Goal: Obtain resource: Download file/media

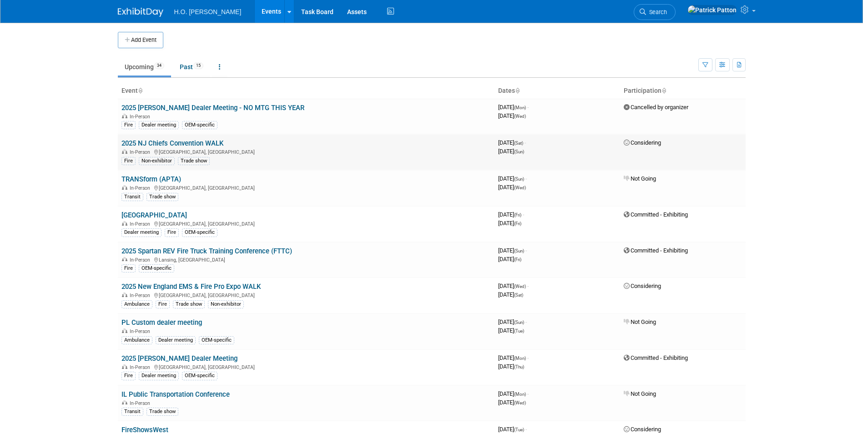
click at [299, 148] on div "In-Person Wildwood, NJ" at bounding box center [305, 151] width 369 height 7
click at [201, 141] on link "2025 NJ Chiefs Convention WALK" at bounding box center [172, 143] width 102 height 8
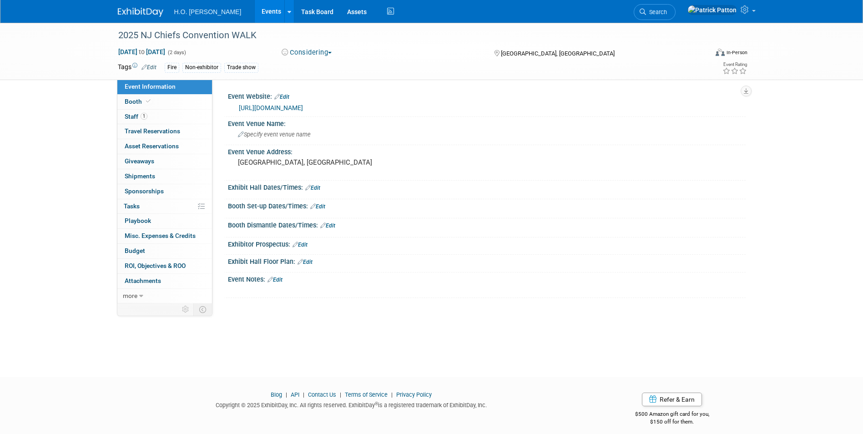
click at [329, 53] on button "Considering" at bounding box center [306, 53] width 57 height 10
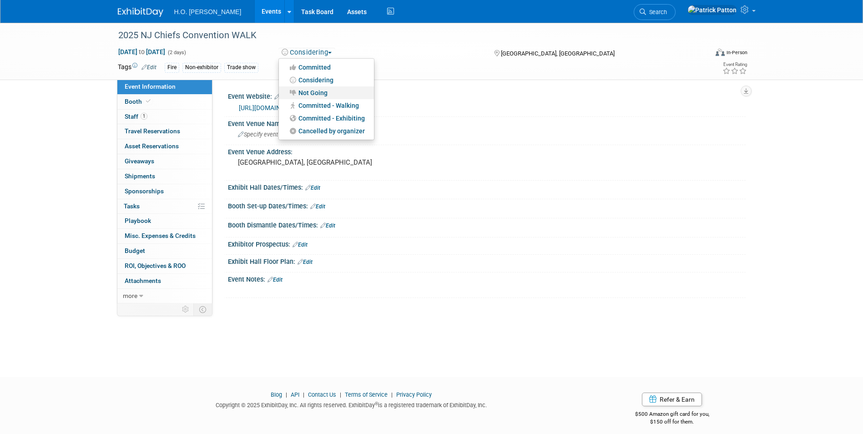
click at [307, 89] on link "Not Going" at bounding box center [326, 92] width 95 height 13
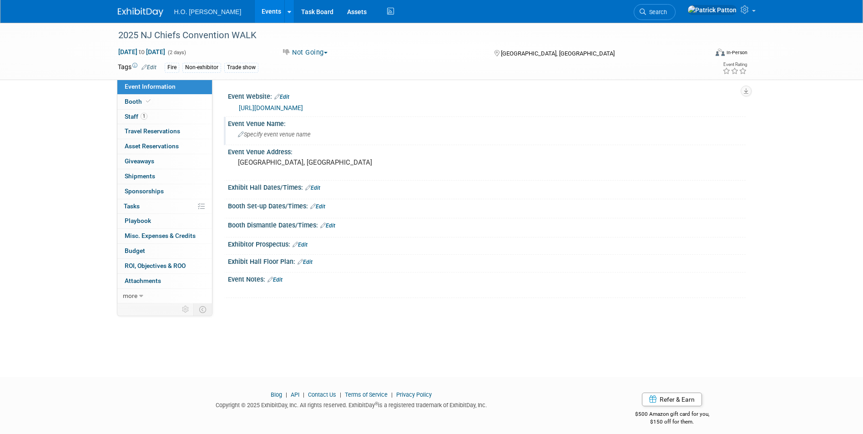
click at [404, 132] on div "Specify event venue name" at bounding box center [487, 134] width 504 height 14
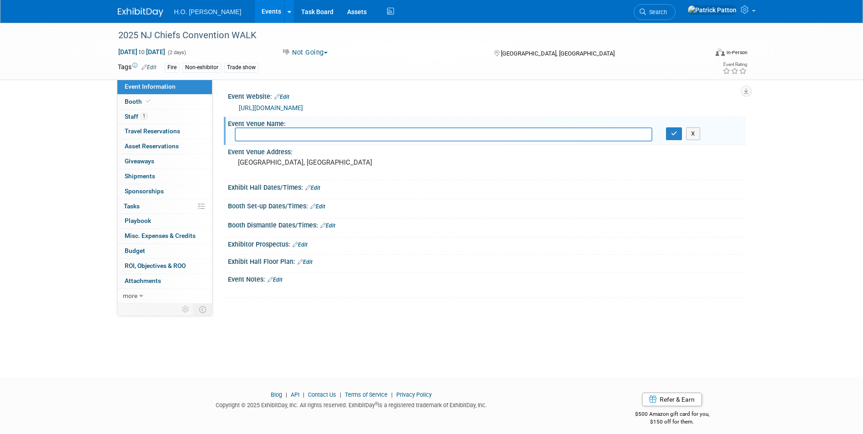
click at [370, 80] on div "2025 NJ Chiefs Convention WALK Sep 13, 2025 to Sep 14, 2025 (2 days) Sep 13, 20…" at bounding box center [431, 51] width 641 height 57
click at [379, 65] on div "Fire Non-exhibitor Trade show" at bounding box center [403, 68] width 476 height 10
click at [381, 65] on div "Fire Non-exhibitor Trade show" at bounding box center [403, 68] width 476 height 10
click at [255, 10] on link "Events" at bounding box center [271, 11] width 33 height 23
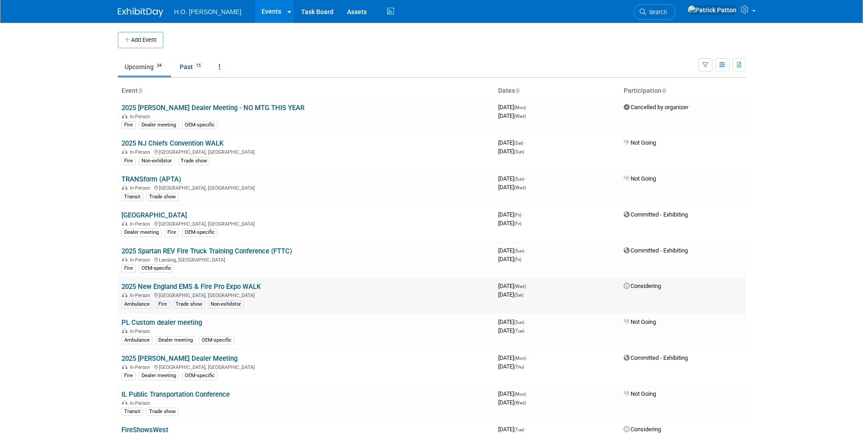
click at [631, 285] on span "Considering" at bounding box center [641, 285] width 37 height 7
click at [246, 285] on link "2025 New England EMS & Fire Pro Expo WALK" at bounding box center [190, 286] width 139 height 8
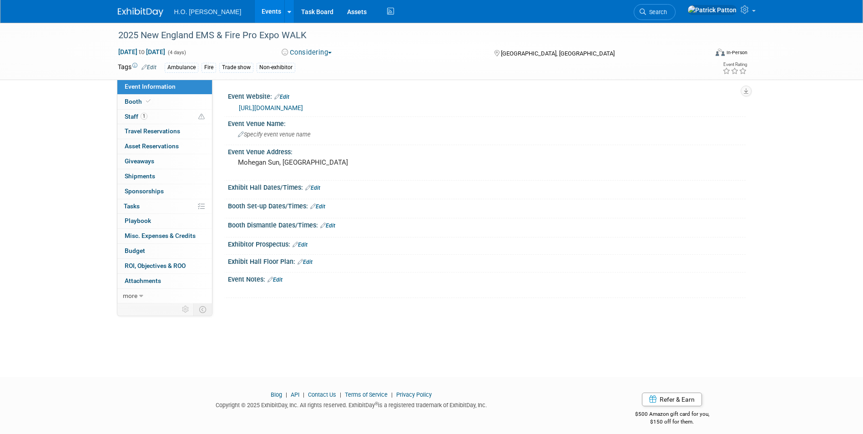
click at [328, 51] on button "Considering" at bounding box center [306, 53] width 57 height 10
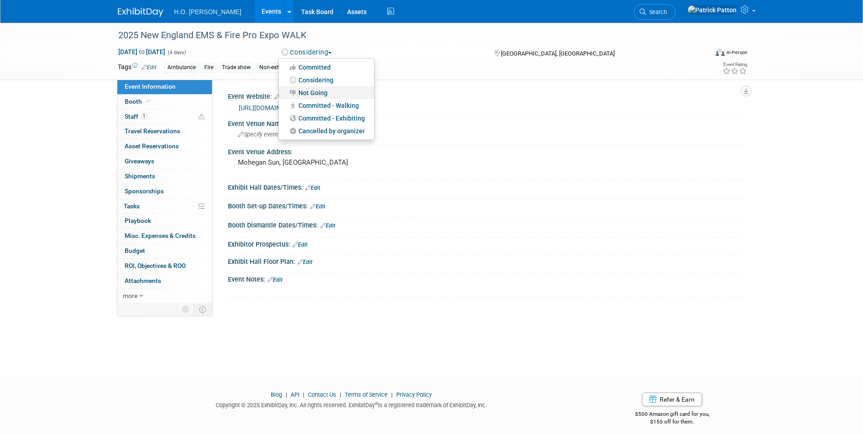
click at [311, 90] on link "Not Going" at bounding box center [326, 92] width 95 height 13
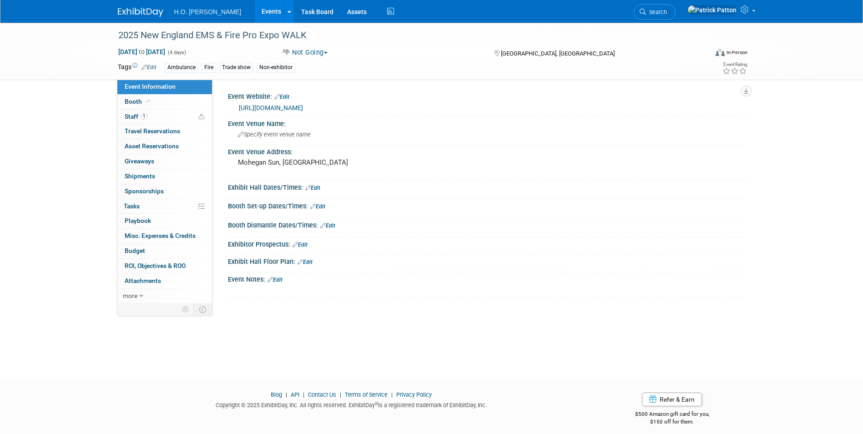
click at [575, 113] on div "https://emspro.org/expo-info/" at bounding box center [489, 108] width 500 height 10
click at [304, 51] on button "Not Going" at bounding box center [304, 53] width 53 height 10
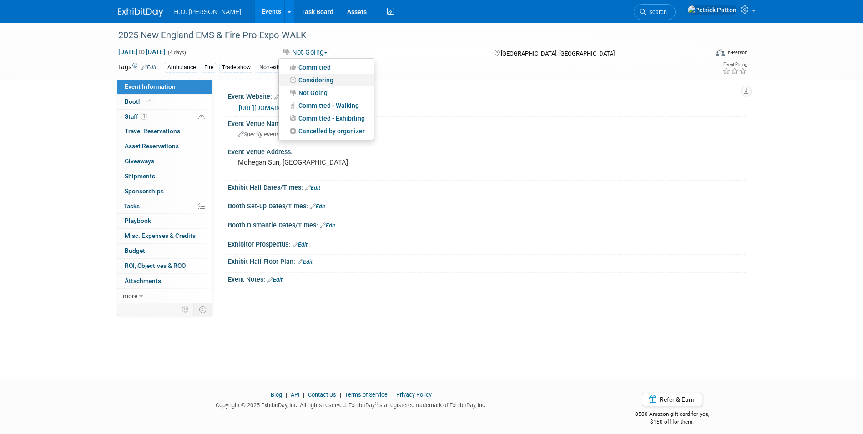
click at [317, 74] on link "Considering" at bounding box center [326, 80] width 95 height 13
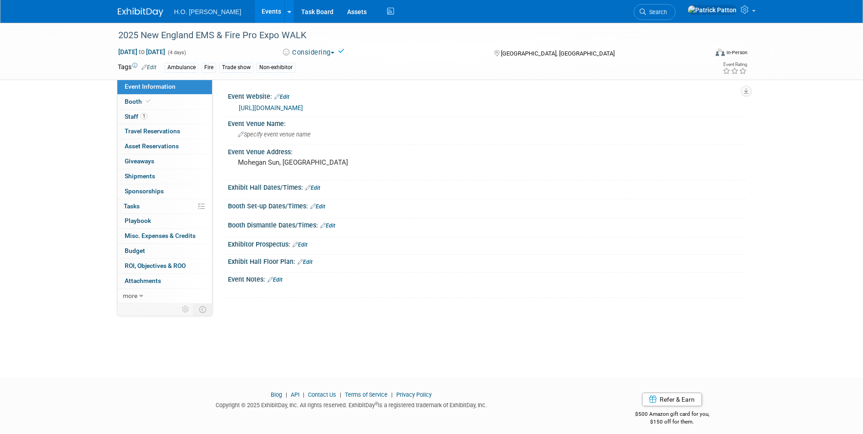
click at [409, 85] on div "Event Website: Edit https://emspro.org/expo-info/ Event Venue Name: Specify eve…" at bounding box center [478, 192] width 533 height 224
click at [255, 12] on link "Events" at bounding box center [271, 11] width 33 height 23
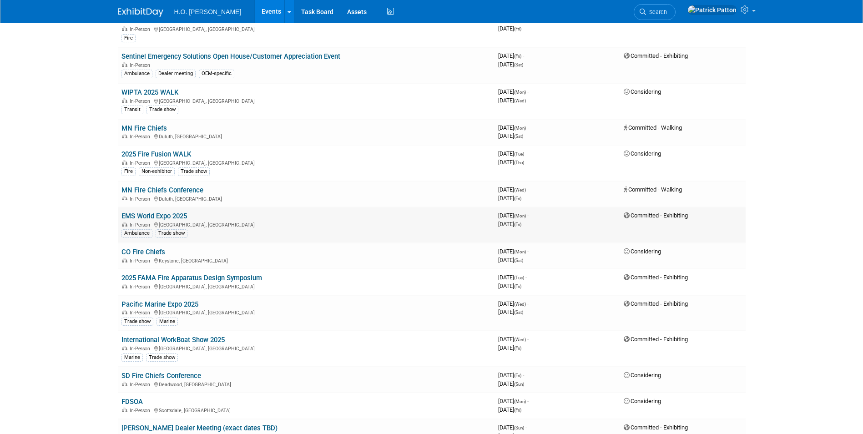
scroll to position [455, 0]
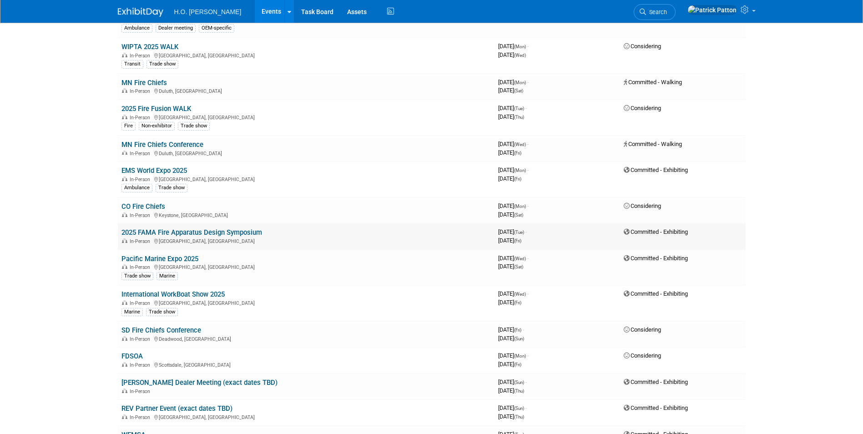
click at [237, 231] on link "2025 FAMA Fire Apparatus Design Symposium" at bounding box center [191, 232] width 140 height 8
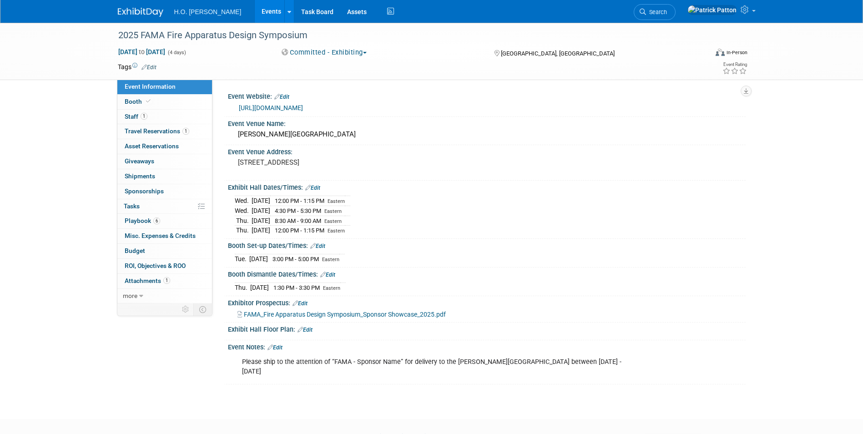
click at [268, 314] on span "FAMA_Fire Apparatus Design Symposium_Sponsor Showcase_2025.pdf" at bounding box center [345, 314] width 202 height 7
click at [160, 127] on span "Travel Reservations 1" at bounding box center [157, 130] width 65 height 7
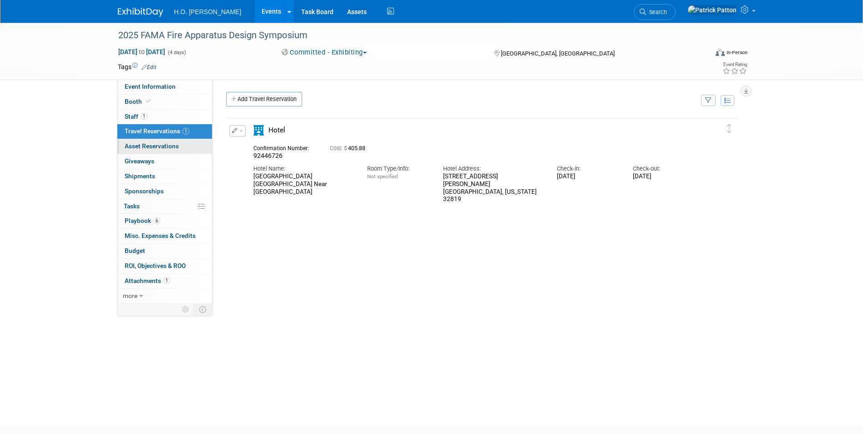
click at [145, 145] on span "Asset Reservations 0" at bounding box center [152, 145] width 54 height 7
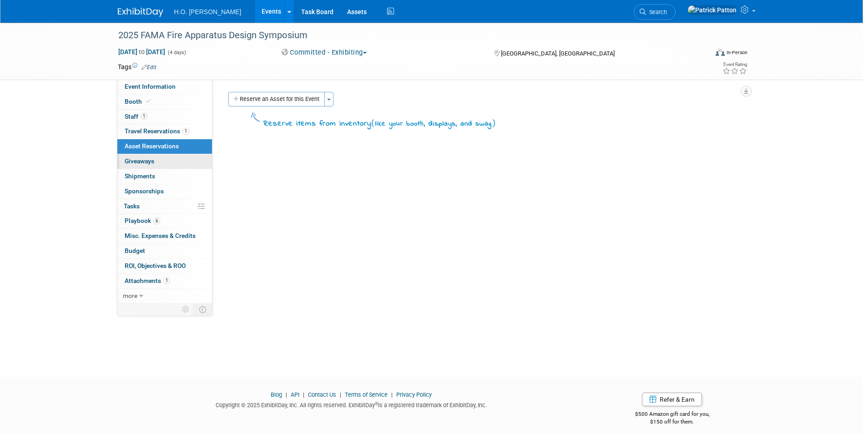
click at [142, 160] on span "Giveaways 0" at bounding box center [140, 160] width 30 height 7
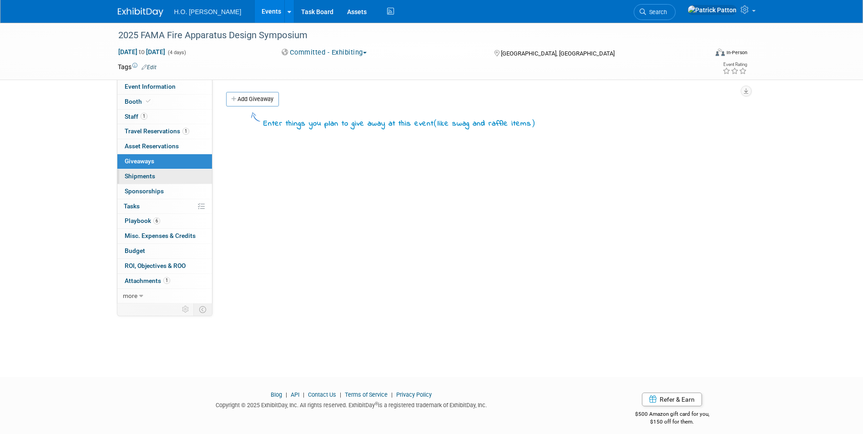
click at [143, 176] on span "Shipments 0" at bounding box center [140, 175] width 30 height 7
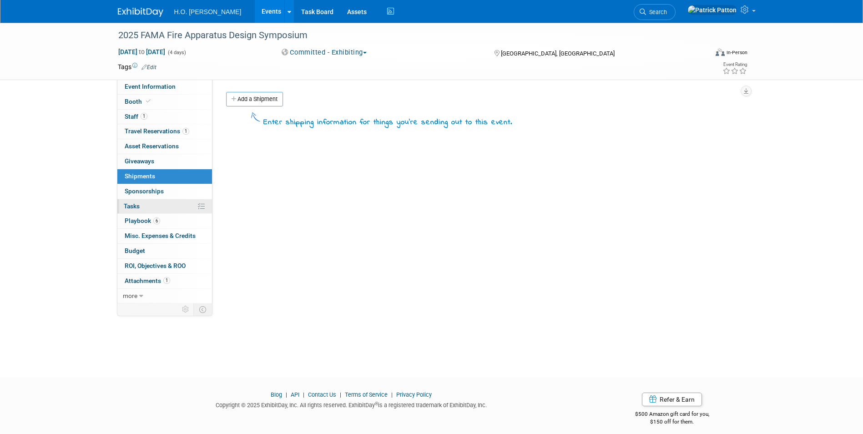
click at [140, 202] on link "0% Tasks 0%" at bounding box center [164, 206] width 95 height 15
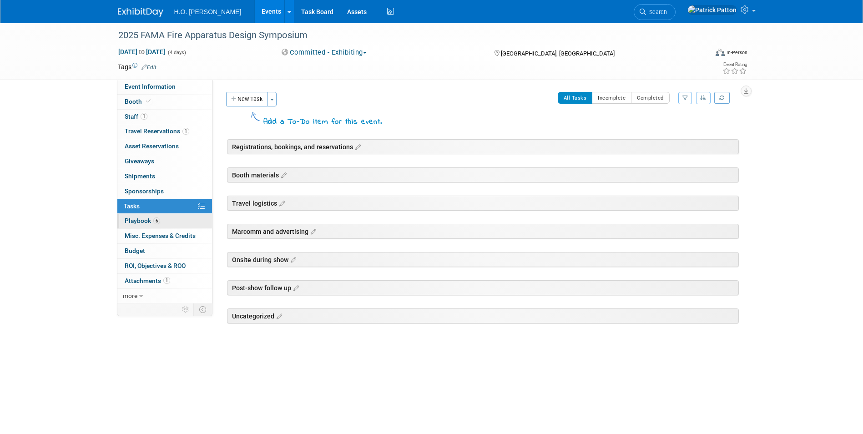
click at [145, 216] on link "6 Playbook 6" at bounding box center [164, 221] width 95 height 15
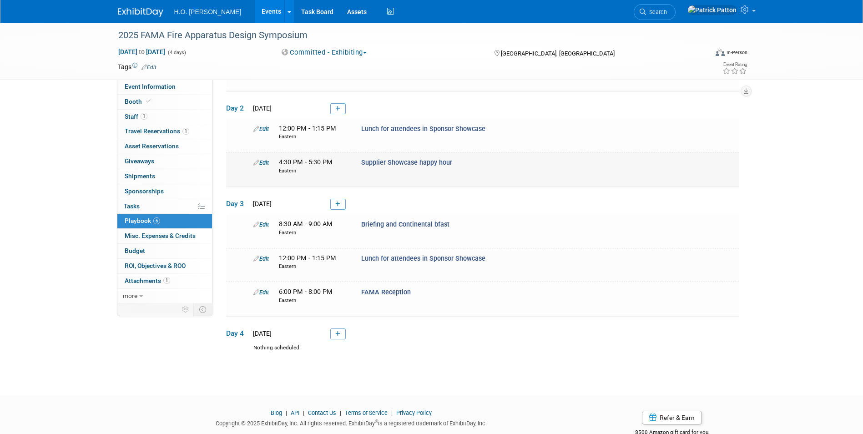
scroll to position [129, 0]
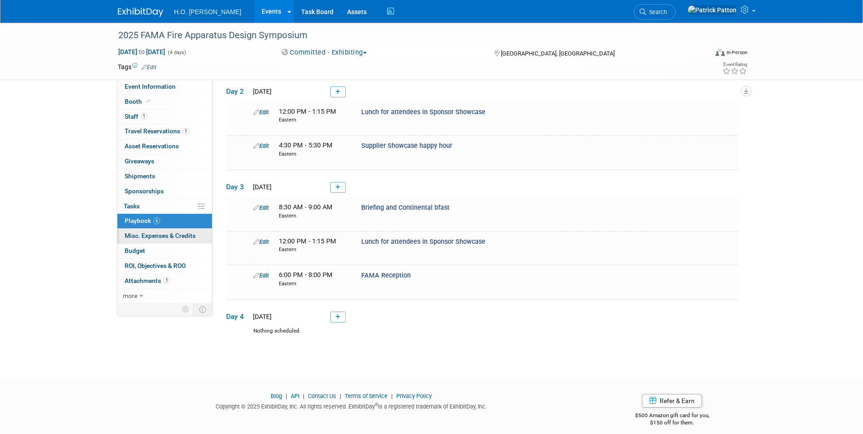
click at [162, 232] on span "Misc. Expenses & Credits 0" at bounding box center [160, 235] width 71 height 7
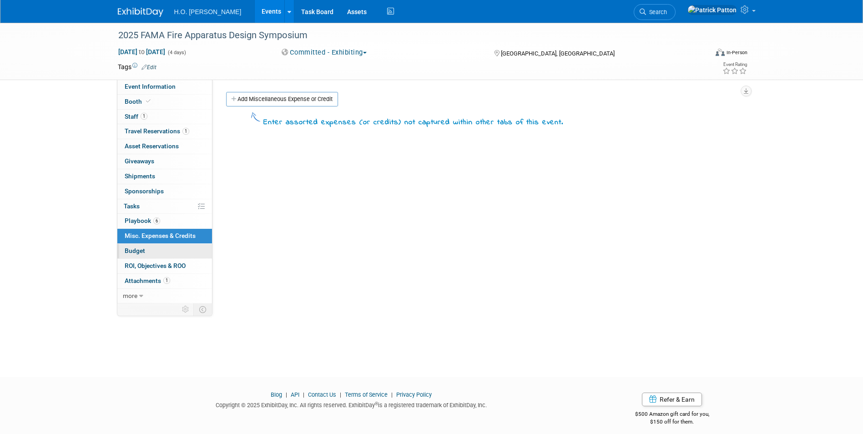
click at [133, 250] on span "Budget" at bounding box center [135, 250] width 20 height 7
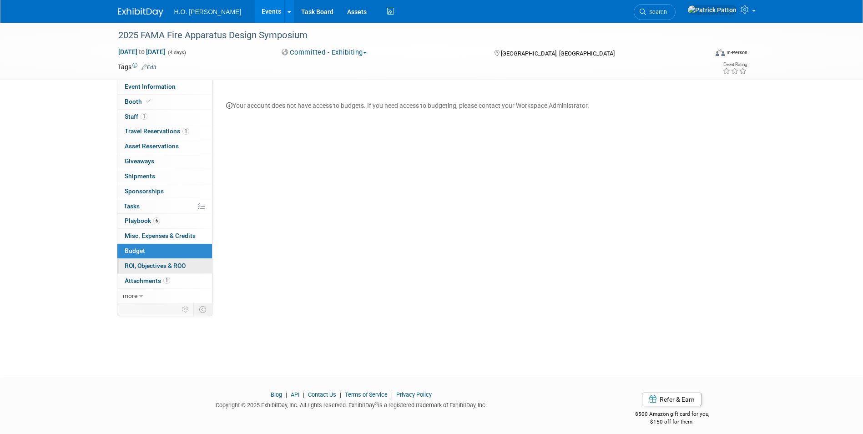
click at [148, 265] on span "ROI, Objectives & ROO 0" at bounding box center [155, 265] width 61 height 7
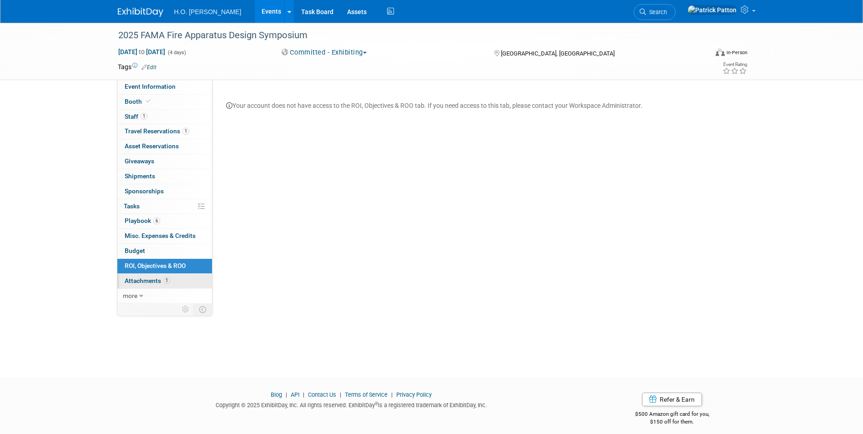
click at [144, 278] on span "Attachments 1" at bounding box center [147, 280] width 45 height 7
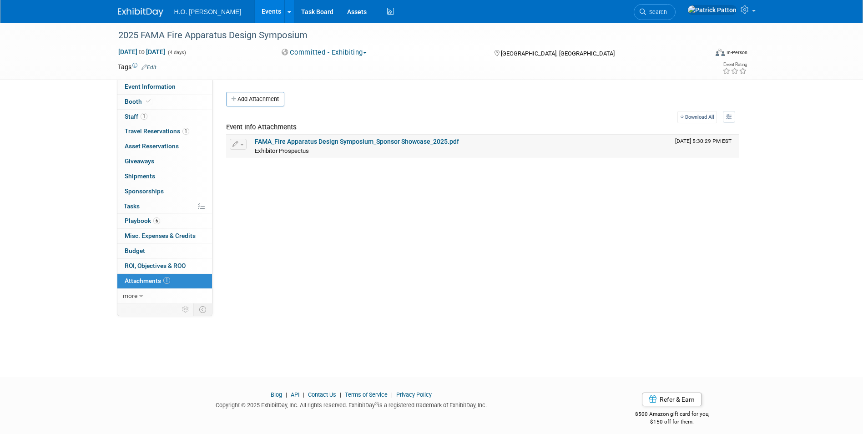
click at [293, 141] on link "FAMA_Fire Apparatus Design Symposium_Sponsor Showcase_2025.pdf" at bounding box center [357, 141] width 204 height 7
